Goal: Entertainment & Leisure: Browse casually

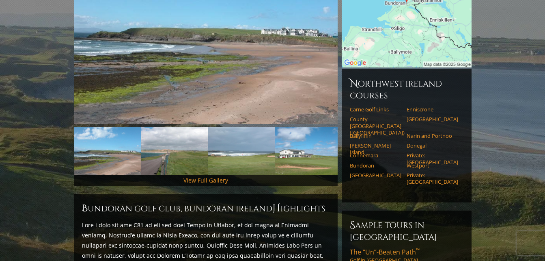
scroll to position [162, 0]
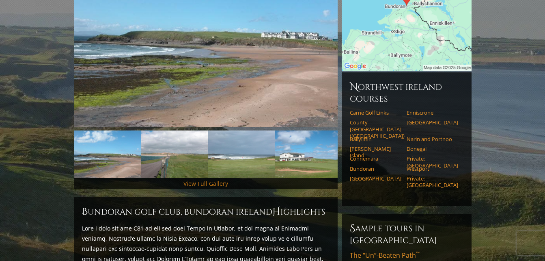
click at [212, 179] on link "View Full Gallery" at bounding box center [205, 183] width 45 height 8
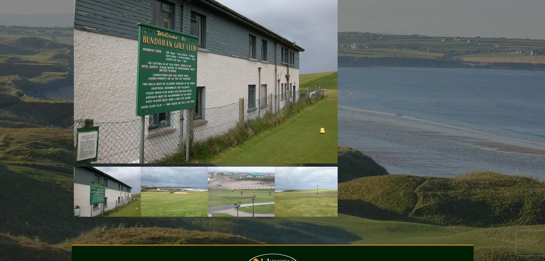
scroll to position [675, 0]
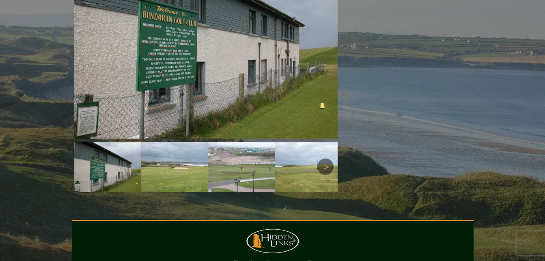
click at [328, 158] on link "Next" at bounding box center [325, 166] width 16 height 16
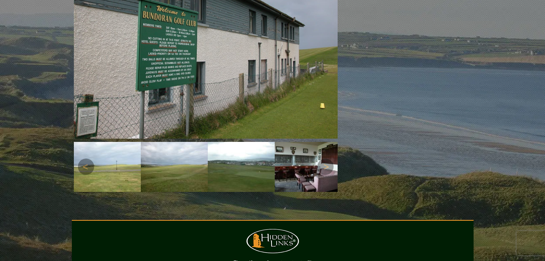
click at [112, 154] on img at bounding box center [107, 167] width 67 height 50
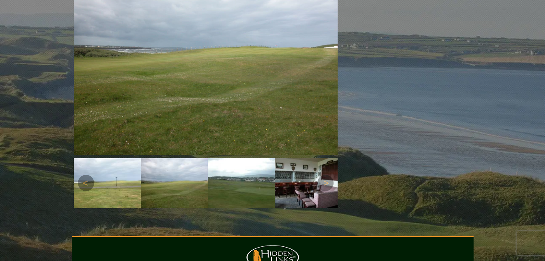
scroll to position [642, 0]
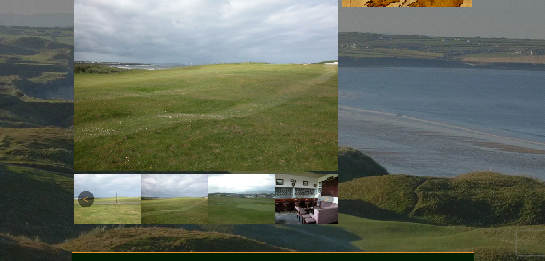
click at [80, 191] on link "Previous" at bounding box center [86, 199] width 16 height 16
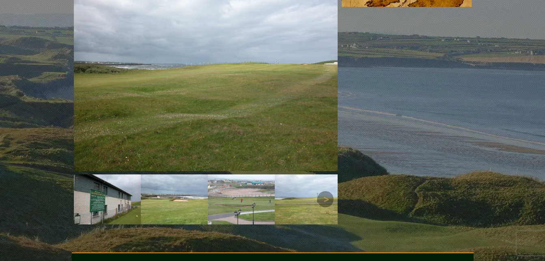
click at [239, 181] on img at bounding box center [241, 199] width 67 height 50
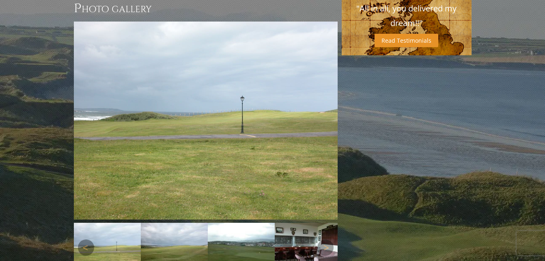
scroll to position [593, 0]
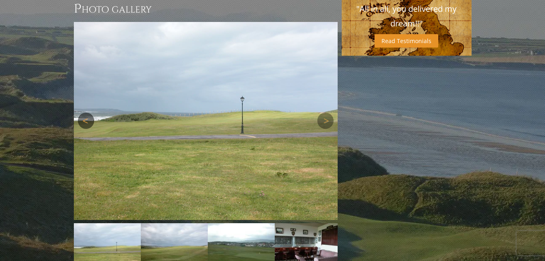
click at [86, 112] on link "Previous" at bounding box center [86, 120] width 16 height 16
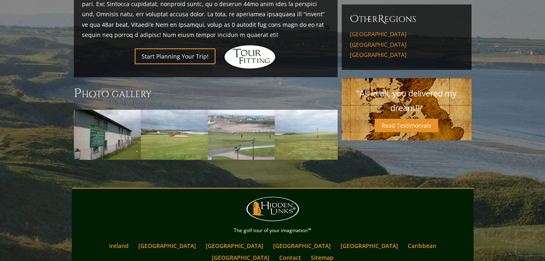
scroll to position [506, 0]
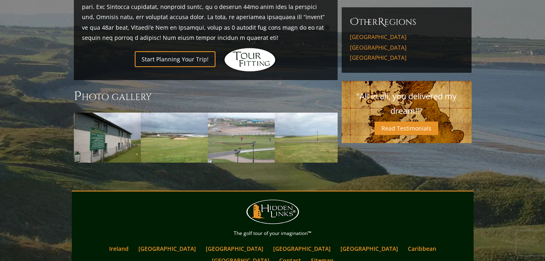
click at [158, 125] on img at bounding box center [174, 137] width 67 height 50
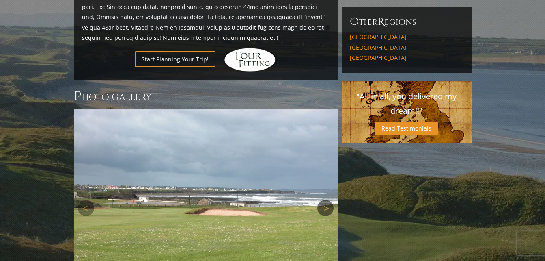
click at [319, 200] on link "Next" at bounding box center [325, 208] width 16 height 16
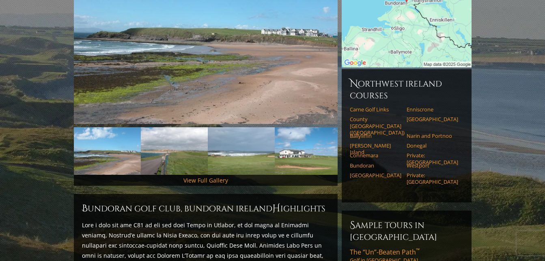
scroll to position [165, 0]
click at [320, 145] on link "Next" at bounding box center [325, 151] width 16 height 16
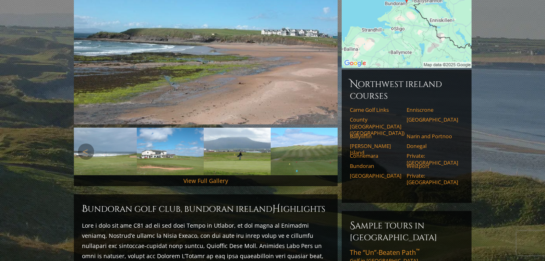
click at [320, 145] on link "Next" at bounding box center [325, 151] width 16 height 16
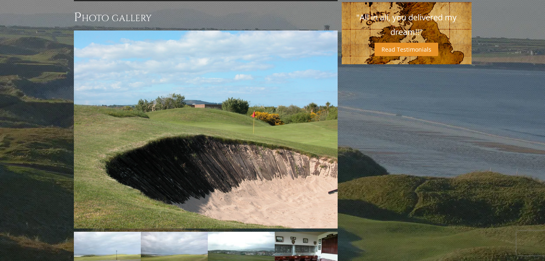
scroll to position [595, 0]
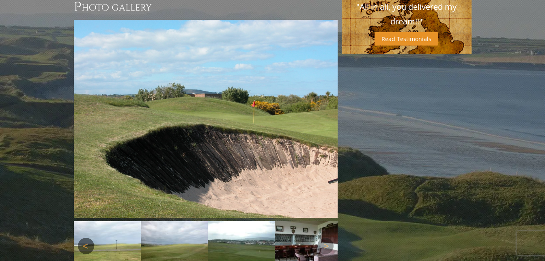
click at [86, 237] on link "Previous" at bounding box center [86, 245] width 16 height 16
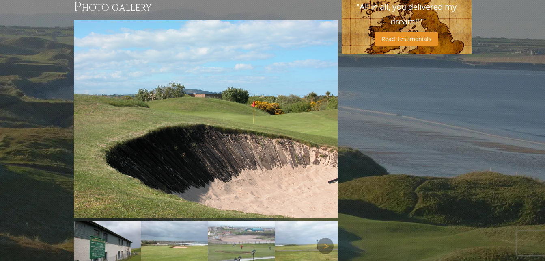
click at [86, 237] on link "Previous" at bounding box center [86, 245] width 16 height 16
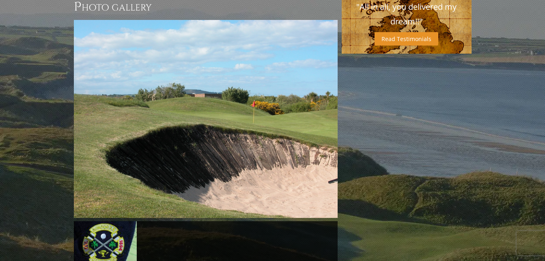
click at [86, 237] on link "Previous" at bounding box center [86, 245] width 16 height 16
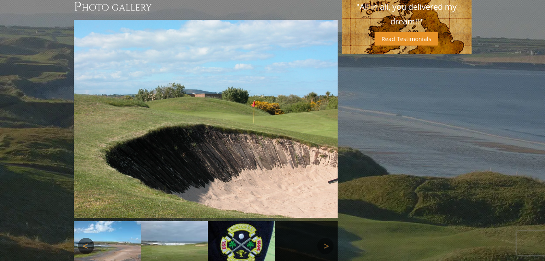
click at [86, 237] on link "Previous" at bounding box center [86, 245] width 16 height 16
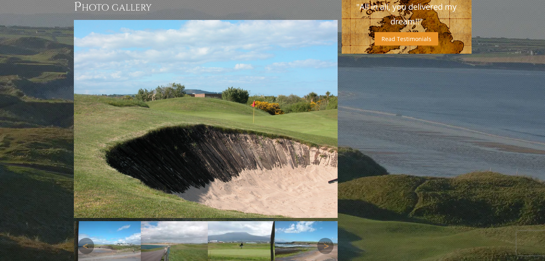
click at [166, 227] on img at bounding box center [174, 246] width 67 height 50
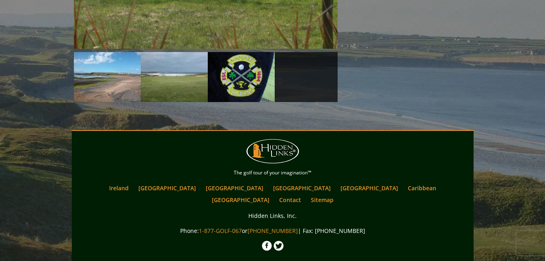
scroll to position [785, 0]
